Goal: Information Seeking & Learning: Check status

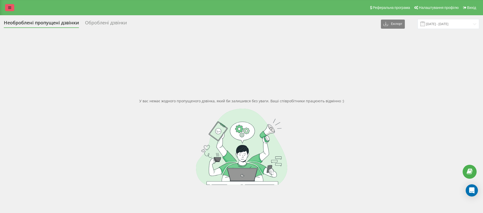
click at [13, 7] on link at bounding box center [9, 7] width 9 height 7
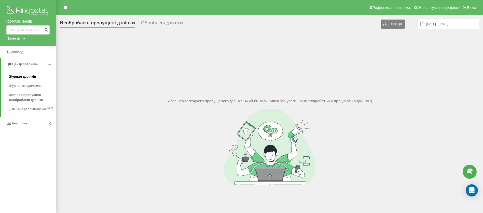
click at [32, 79] on span "Журнал дзвінків" at bounding box center [22, 76] width 27 height 5
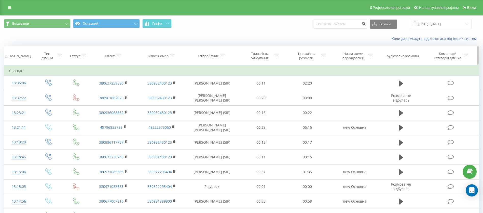
click at [296, 58] on div "Тривалість розмови" at bounding box center [305, 56] width 27 height 9
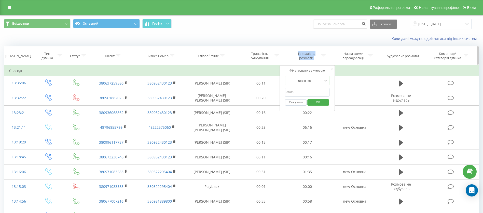
click at [296, 58] on div "Тривалість розмови" at bounding box center [305, 56] width 27 height 9
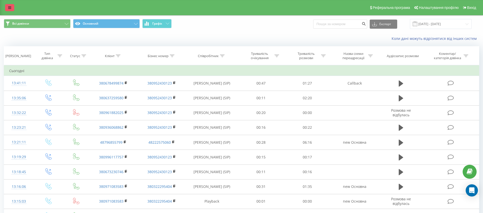
click at [11, 8] on link at bounding box center [9, 7] width 9 height 7
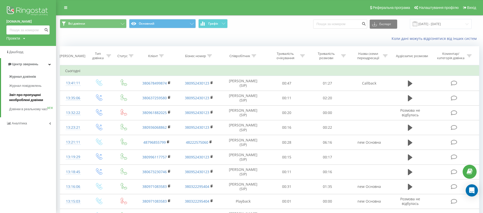
click at [35, 97] on span "Звіт про пропущені необроблені дзвінки" at bounding box center [31, 98] width 44 height 10
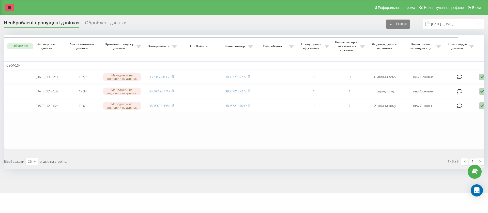
click at [8, 4] on link at bounding box center [9, 7] width 9 height 7
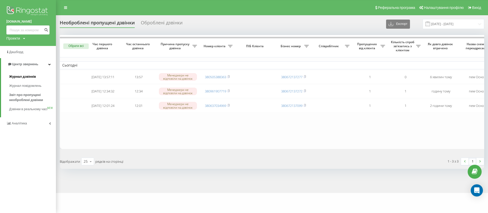
click at [28, 77] on span "Журнал дзвінків" at bounding box center [22, 76] width 27 height 5
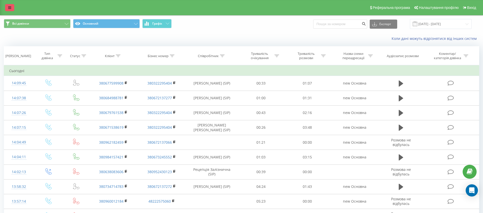
click at [12, 10] on link at bounding box center [9, 7] width 9 height 7
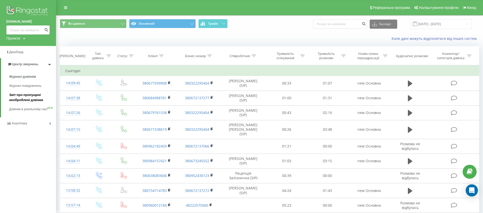
click at [32, 99] on span "Звіт про пропущені необроблені дзвінки" at bounding box center [31, 98] width 44 height 10
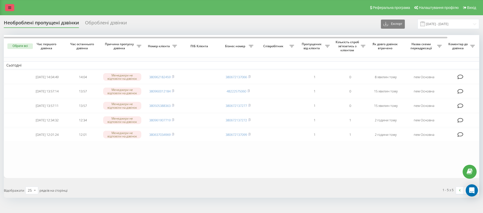
click at [11, 8] on icon at bounding box center [9, 8] width 3 height 4
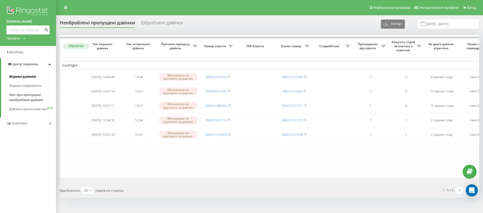
click at [34, 78] on span "Журнал дзвінків" at bounding box center [22, 76] width 27 height 5
